Goal: Information Seeking & Learning: Check status

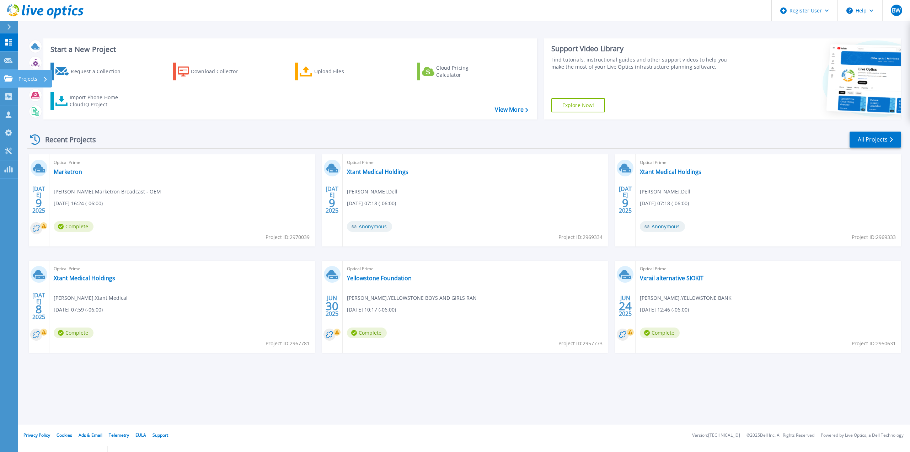
click at [5, 73] on link "Projects Projects" at bounding box center [9, 79] width 18 height 18
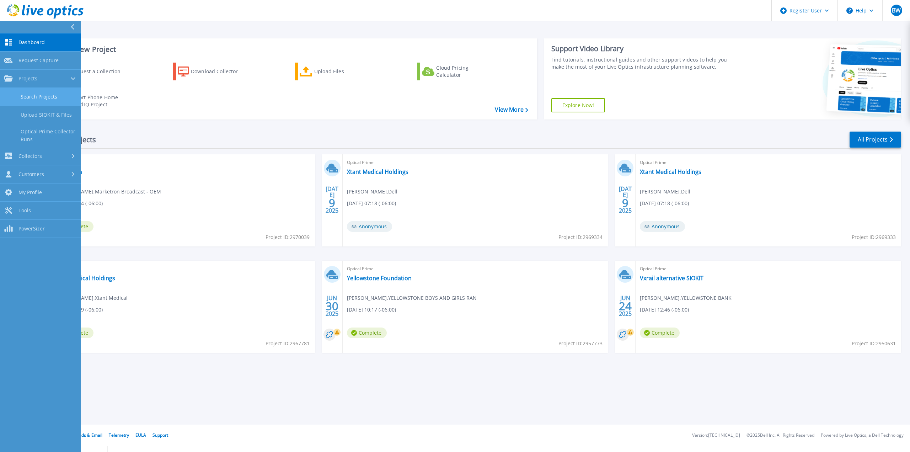
click at [20, 95] on link "Search Projects" at bounding box center [40, 97] width 81 height 18
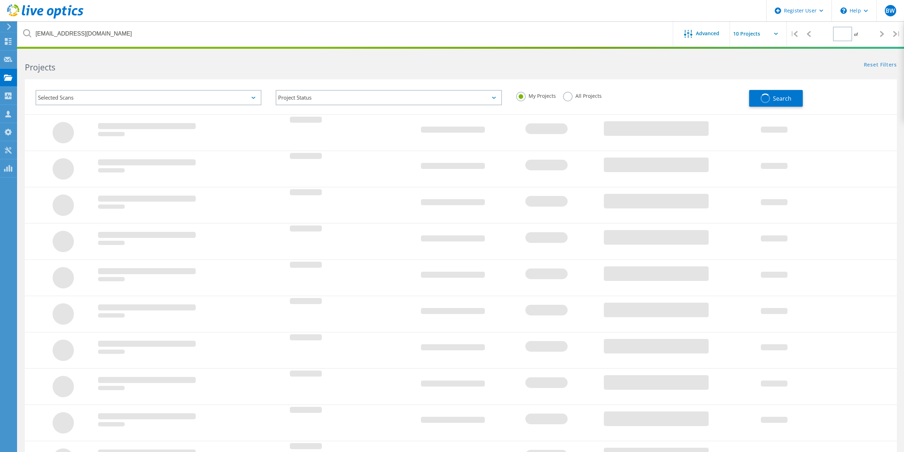
type input "1"
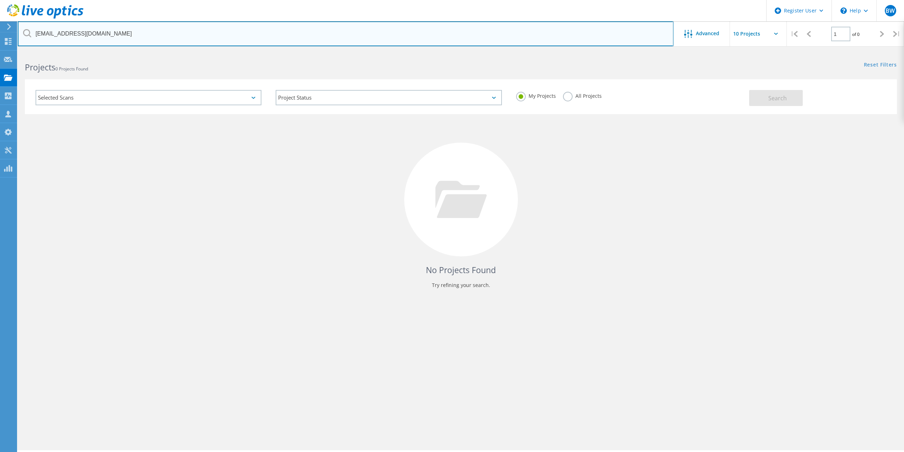
click at [109, 38] on input "[EMAIL_ADDRESS][DOMAIN_NAME]" at bounding box center [346, 33] width 656 height 25
drag, startPoint x: 108, startPoint y: 38, endPoint x: 3, endPoint y: 38, distance: 105.5
click at [7, 52] on div "Register User \n Help Explore Helpful Articles Contact Support BW Dell User [PE…" at bounding box center [452, 262] width 904 height 420
click at [96, 38] on input "[EMAIL_ADDRESS][DOMAIN_NAME]" at bounding box center [346, 33] width 656 height 25
click at [114, 34] on input "[EMAIL_ADDRESS][DOMAIN_NAME]" at bounding box center [346, 33] width 656 height 25
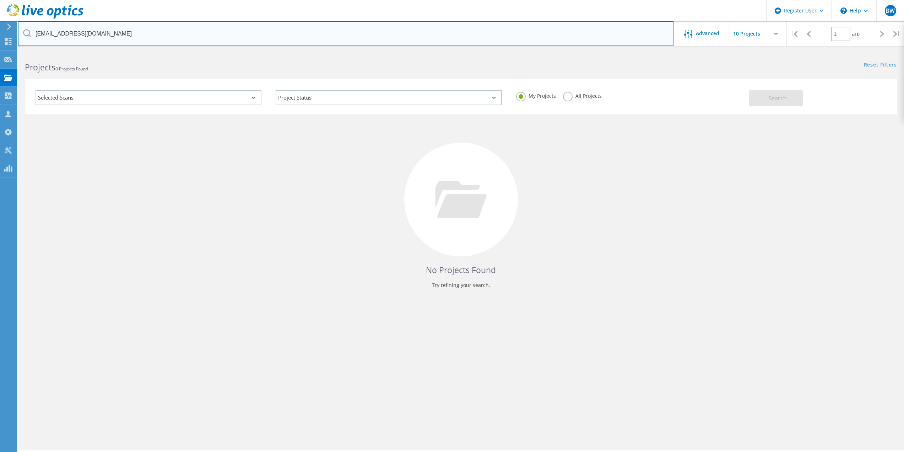
click at [112, 34] on input "[EMAIL_ADDRESS][DOMAIN_NAME]" at bounding box center [346, 33] width 656 height 25
drag, startPoint x: 112, startPoint y: 34, endPoint x: 20, endPoint y: 32, distance: 92.1
click at [20, 32] on input "[EMAIL_ADDRESS][DOMAIN_NAME]" at bounding box center [346, 33] width 656 height 25
type input "@[DOMAIN_NAME]"
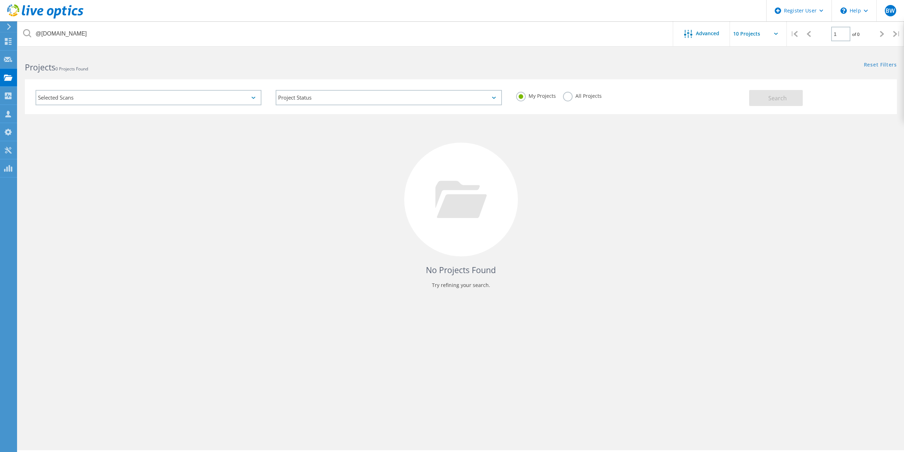
click at [562, 102] on div "My Projects All Projects" at bounding box center [629, 96] width 240 height 26
click at [562, 100] on div "My Projects All Projects" at bounding box center [629, 96] width 240 height 26
click at [566, 97] on label "All Projects" at bounding box center [582, 95] width 39 height 7
click at [0, 0] on input "All Projects" at bounding box center [0, 0] width 0 height 0
click at [786, 97] on span "Search" at bounding box center [778, 98] width 18 height 8
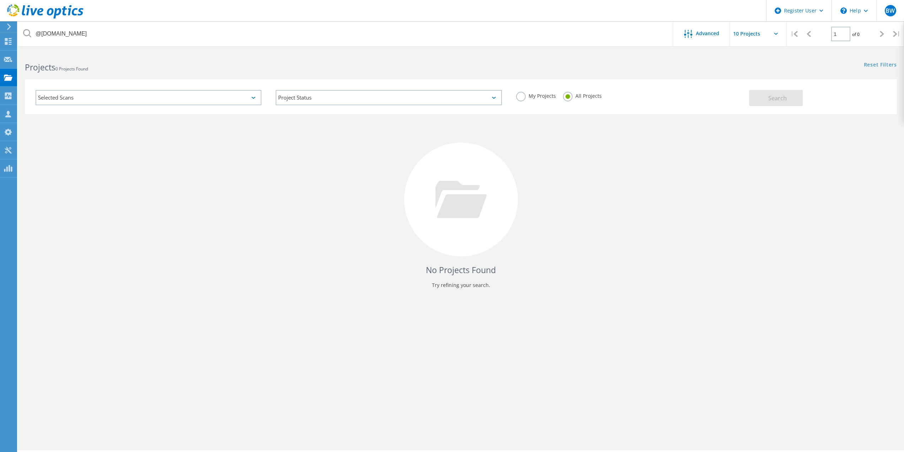
click at [127, 109] on div "Selected Scans" at bounding box center [148, 97] width 240 height 29
click at [365, 185] on div "No Projects Found Try refining your search." at bounding box center [461, 206] width 872 height 184
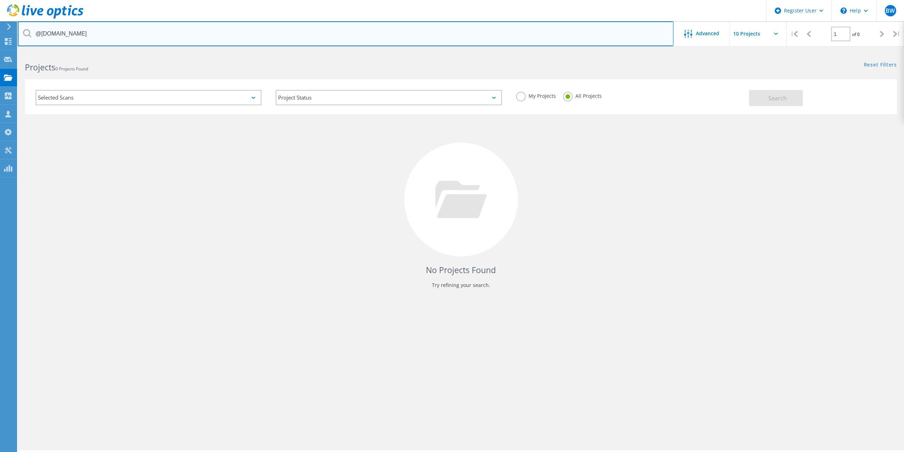
click at [101, 30] on input "@[DOMAIN_NAME]" at bounding box center [346, 33] width 656 height 25
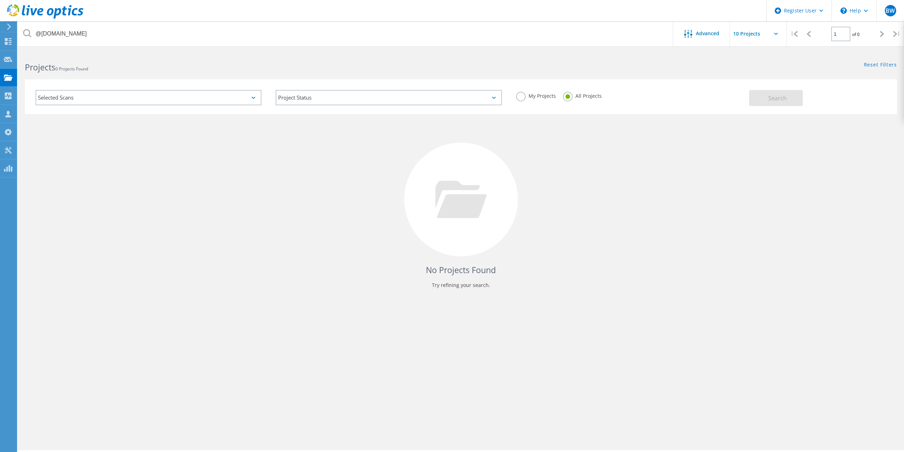
click at [251, 179] on div "No Projects Found Try refining your search." at bounding box center [461, 206] width 872 height 184
